Goal: Information Seeking & Learning: Learn about a topic

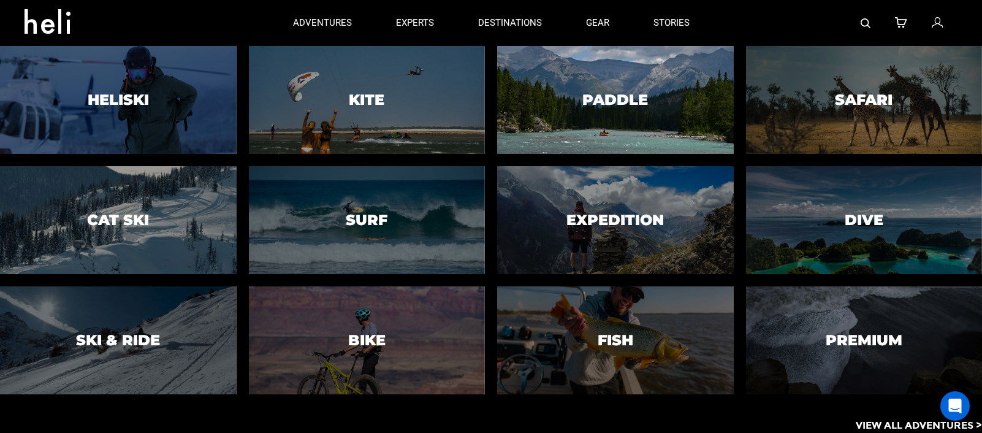
click at [571, 111] on div at bounding box center [615, 100] width 241 height 110
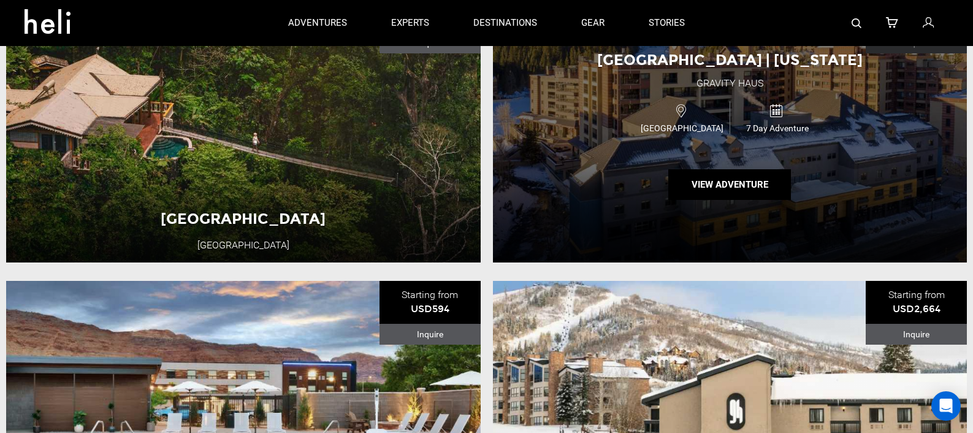
scroll to position [455, 0]
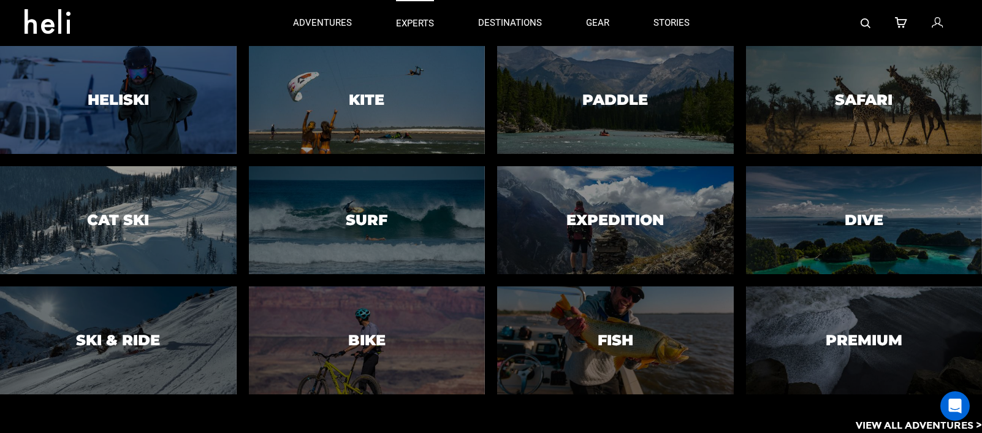
click at [419, 24] on p "experts" at bounding box center [415, 23] width 38 height 13
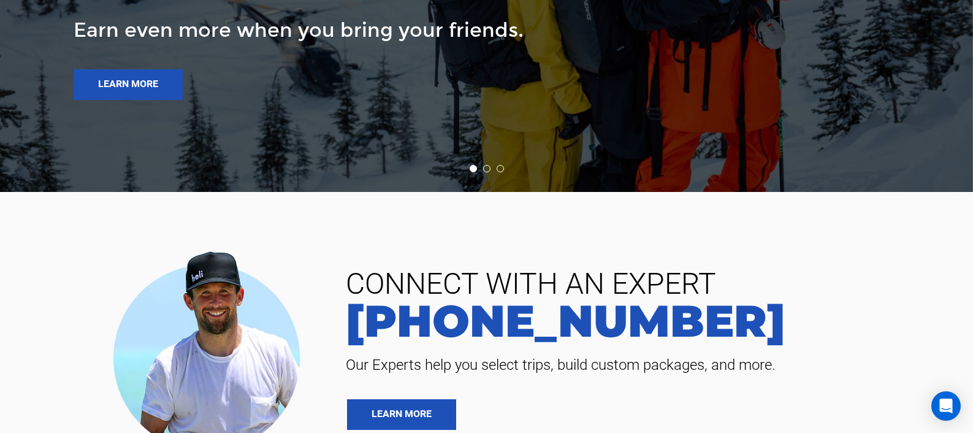
scroll to position [3911, 0]
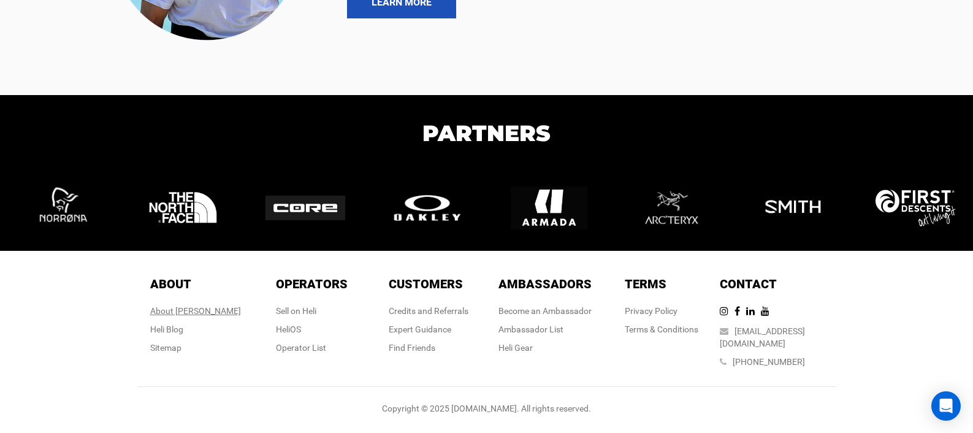
click at [192, 317] on div "About [PERSON_NAME]" at bounding box center [195, 311] width 91 height 12
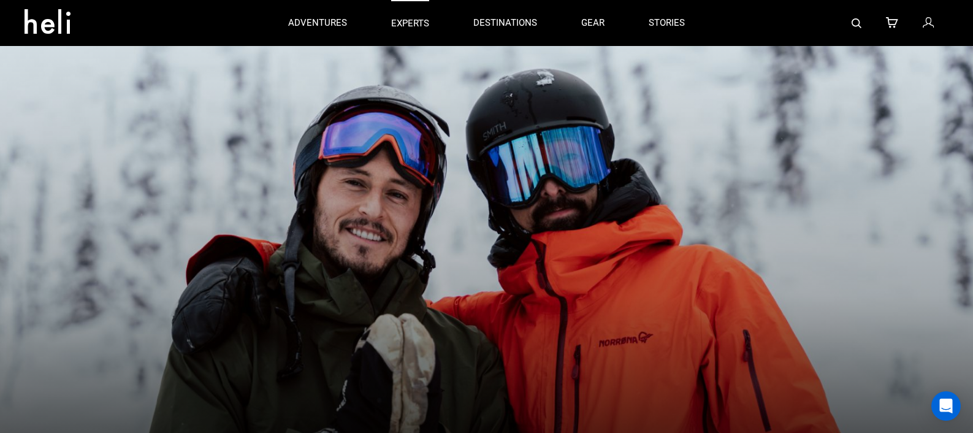
click at [419, 18] on p "experts" at bounding box center [410, 23] width 38 height 13
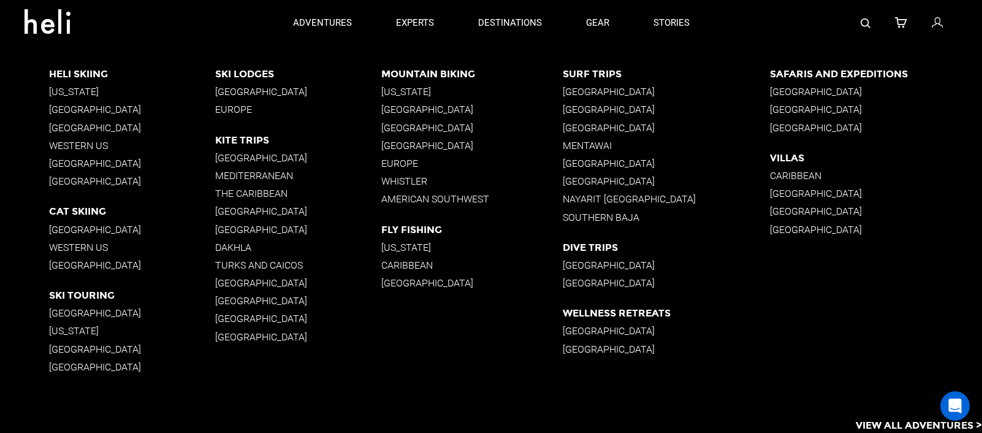
click at [406, 70] on p "Mountain Biking" at bounding box center [472, 74] width 182 height 12
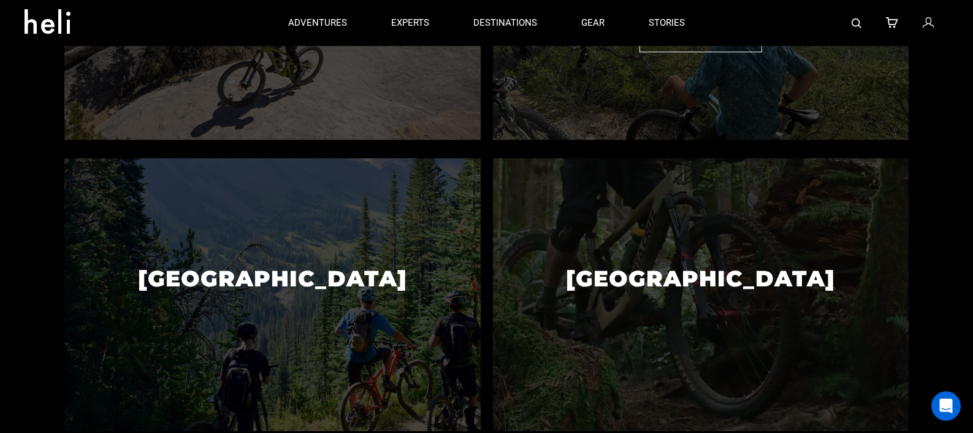
scroll to position [328, 0]
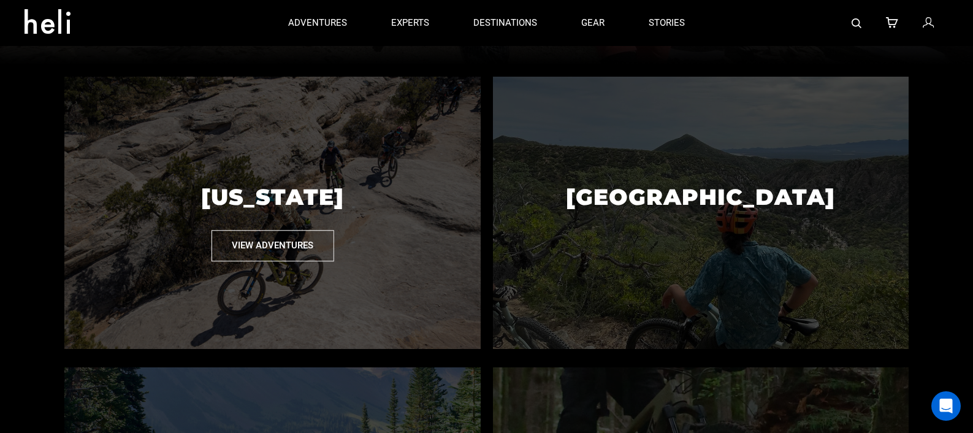
click at [291, 246] on button "View Adventures" at bounding box center [272, 245] width 123 height 31
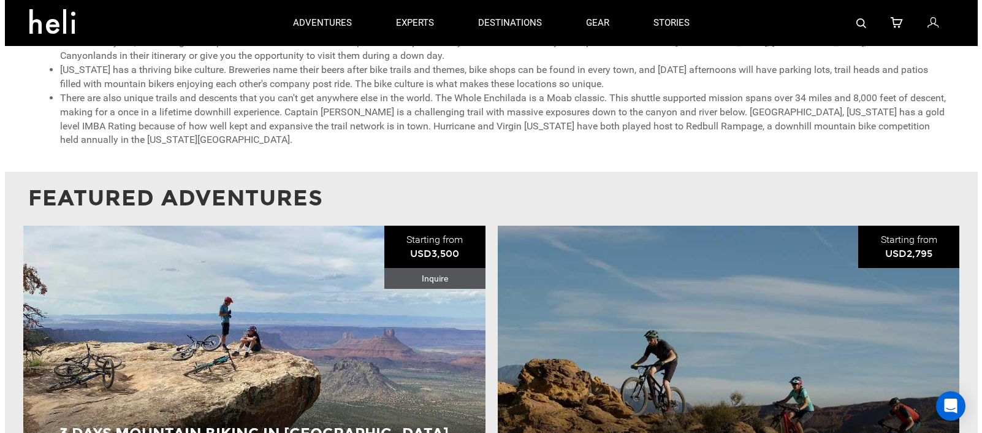
scroll to position [860, 0]
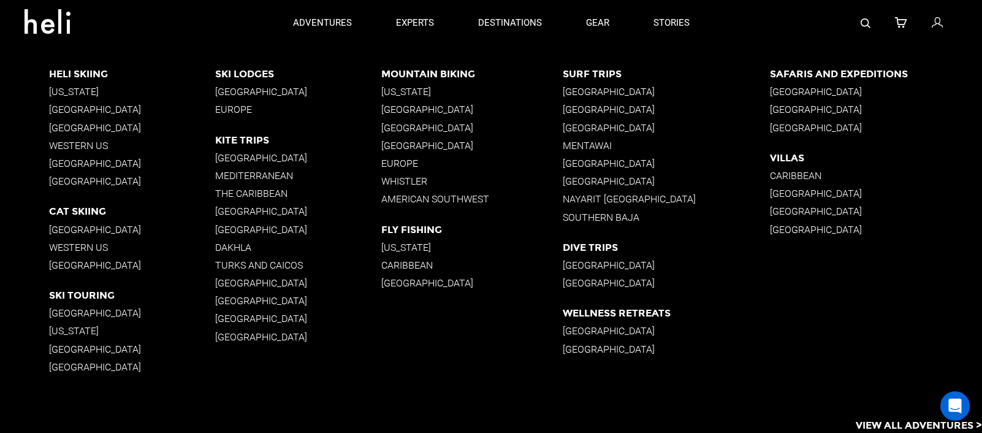
click at [395, 108] on p "[GEOGRAPHIC_DATA]" at bounding box center [472, 110] width 182 height 12
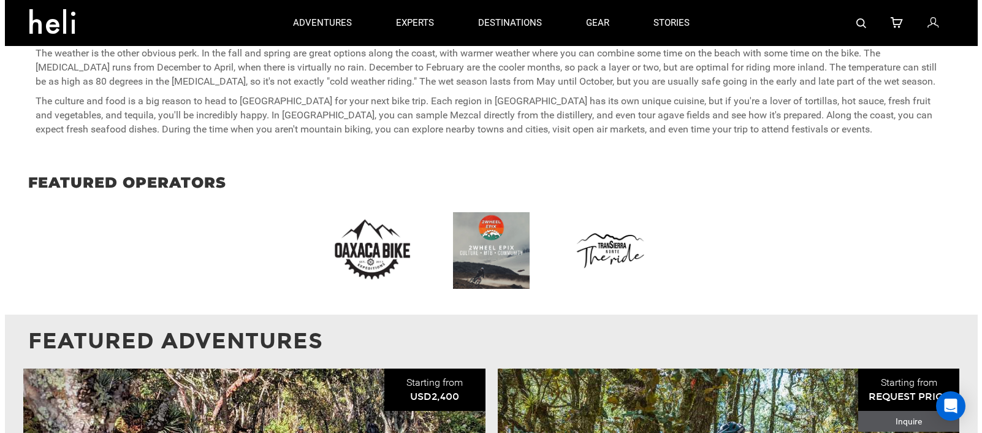
scroll to position [849, 0]
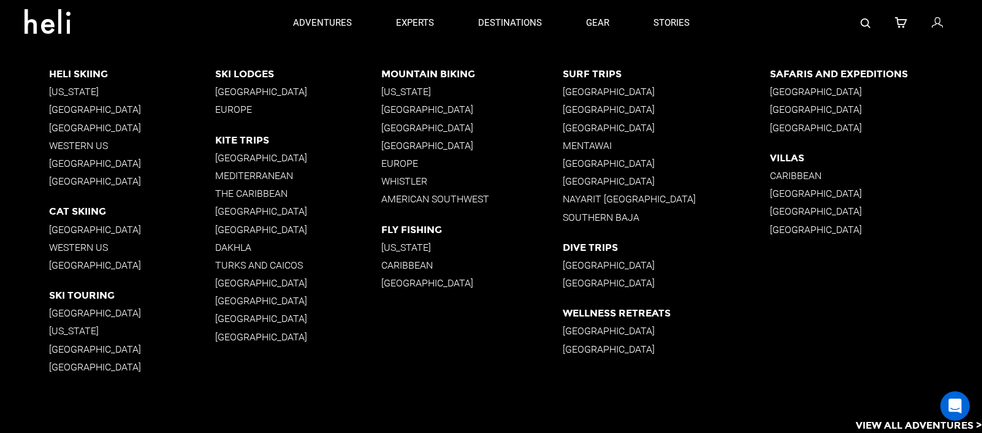
click at [423, 126] on p "[GEOGRAPHIC_DATA]" at bounding box center [472, 128] width 182 height 12
click at [429, 201] on p "American Southwest" at bounding box center [472, 199] width 182 height 12
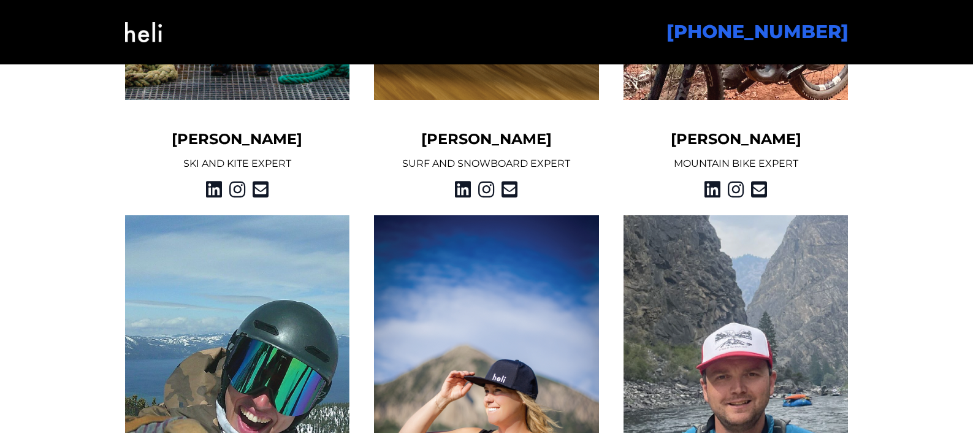
scroll to position [1356, 0]
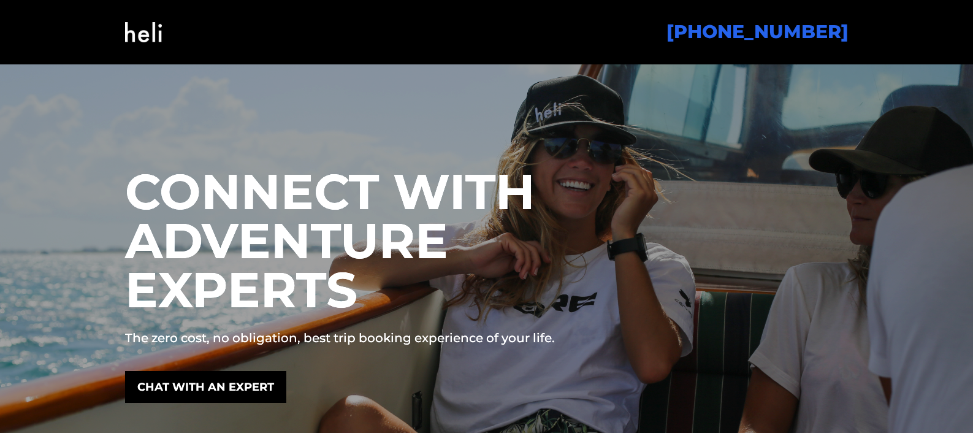
click at [430, 31] on div "[PHONE_NUMBER]" at bounding box center [510, 32] width 677 height 50
